Goal: Information Seeking & Learning: Find specific fact

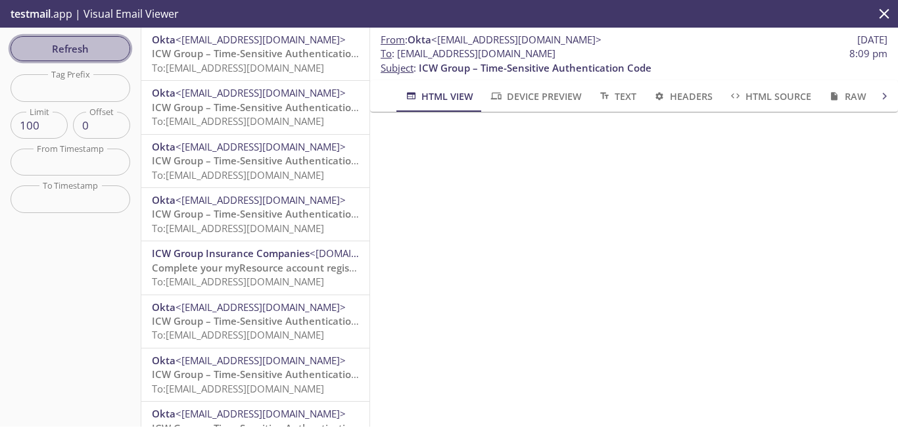
click at [82, 59] on button "Refresh" at bounding box center [71, 48] width 120 height 25
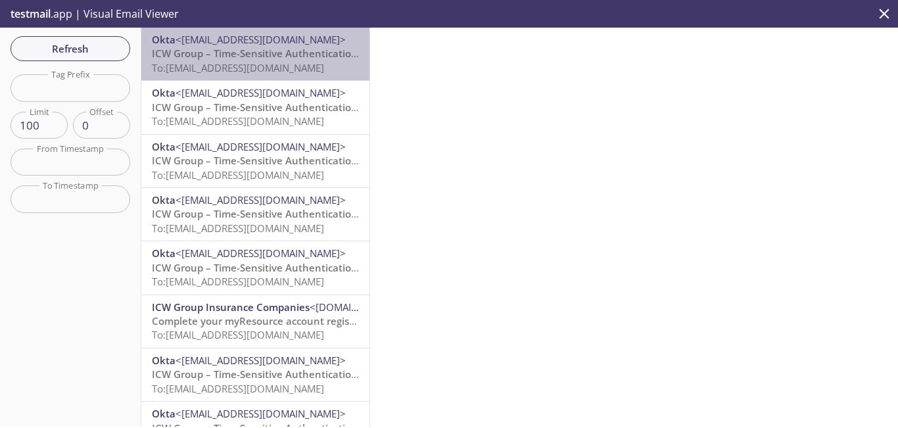
click at [268, 52] on span "ICW Group – Time-Sensitive Authentication Code" at bounding box center [268, 53] width 233 height 13
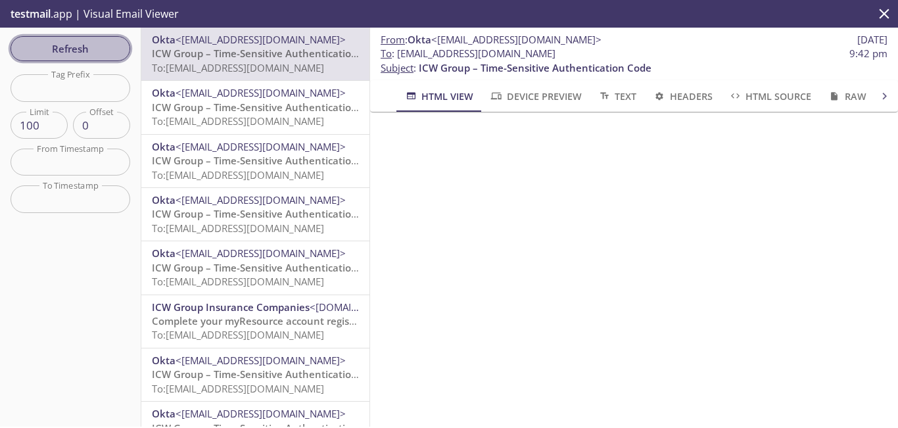
click at [99, 52] on span "Refresh" at bounding box center [70, 48] width 99 height 17
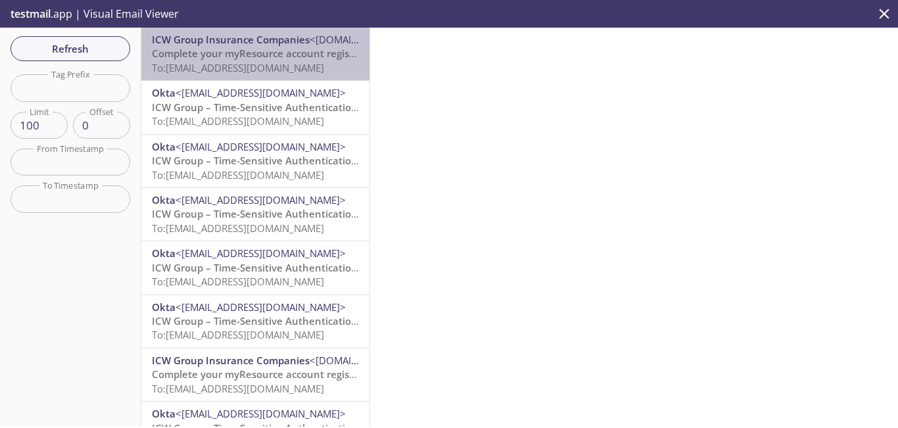
click at [268, 59] on span "Complete your myResource account registration" at bounding box center [267, 53] width 230 height 13
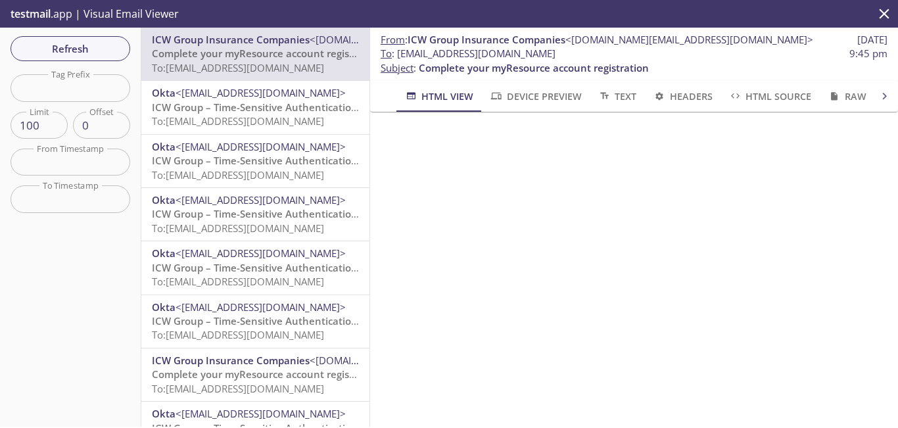
drag, startPoint x: 603, startPoint y: 52, endPoint x: 354, endPoint y: 42, distance: 249.3
click at [401, 59] on span "To : [EMAIL_ADDRESS][DOMAIN_NAME]" at bounding box center [468, 54] width 175 height 14
copy span "[EMAIL_ADDRESS][DOMAIN_NAME]"
click at [98, 51] on span "Refresh" at bounding box center [70, 48] width 99 height 17
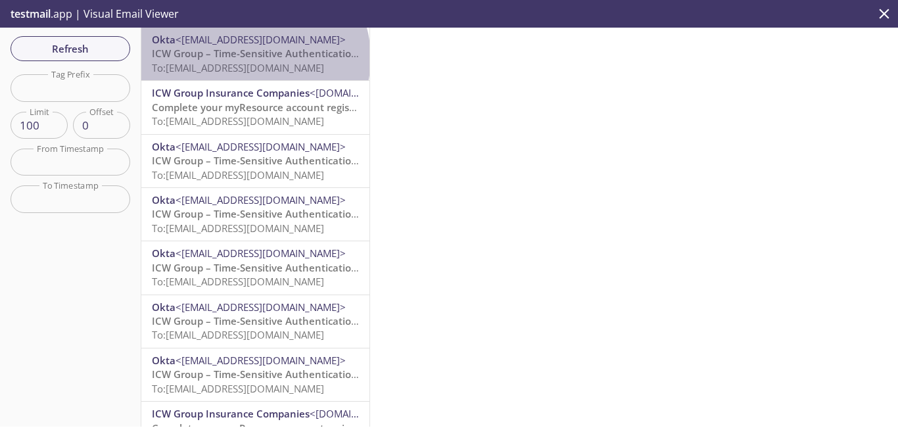
click at [254, 58] on span "ICW Group – Time-Sensitive Authentication Code" at bounding box center [268, 53] width 233 height 13
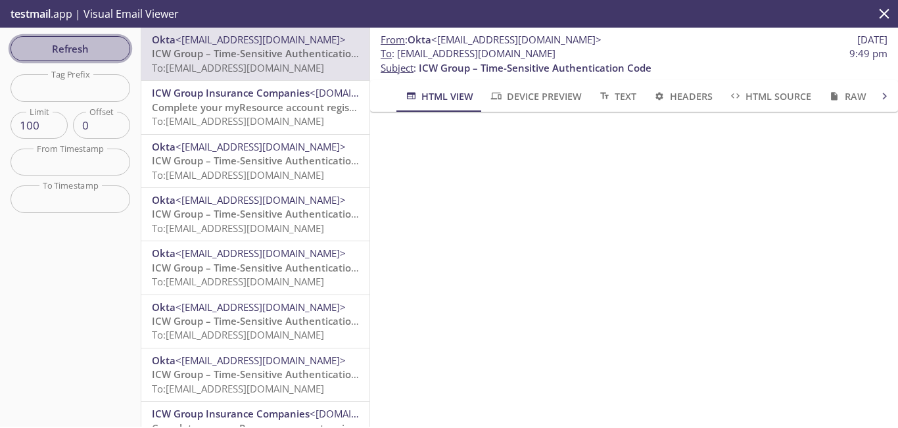
click at [105, 53] on span "Refresh" at bounding box center [70, 48] width 99 height 17
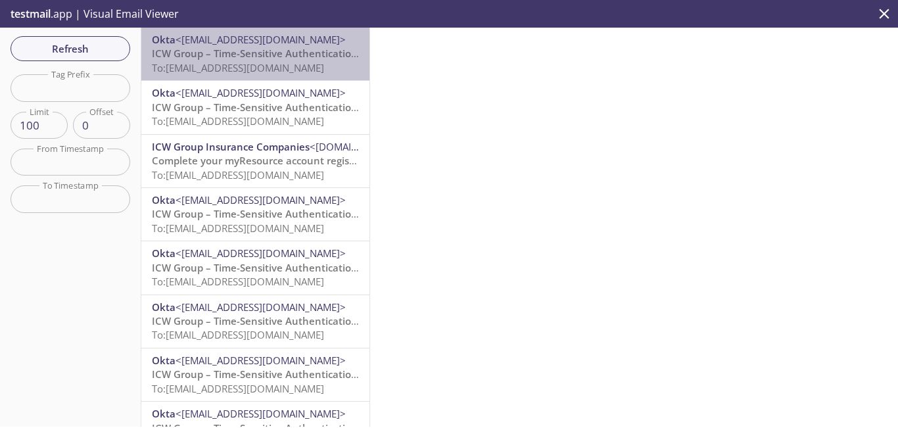
click at [268, 67] on span "To: [EMAIL_ADDRESS][DOMAIN_NAME]" at bounding box center [238, 67] width 172 height 13
